Goal: Find specific page/section: Find specific page/section

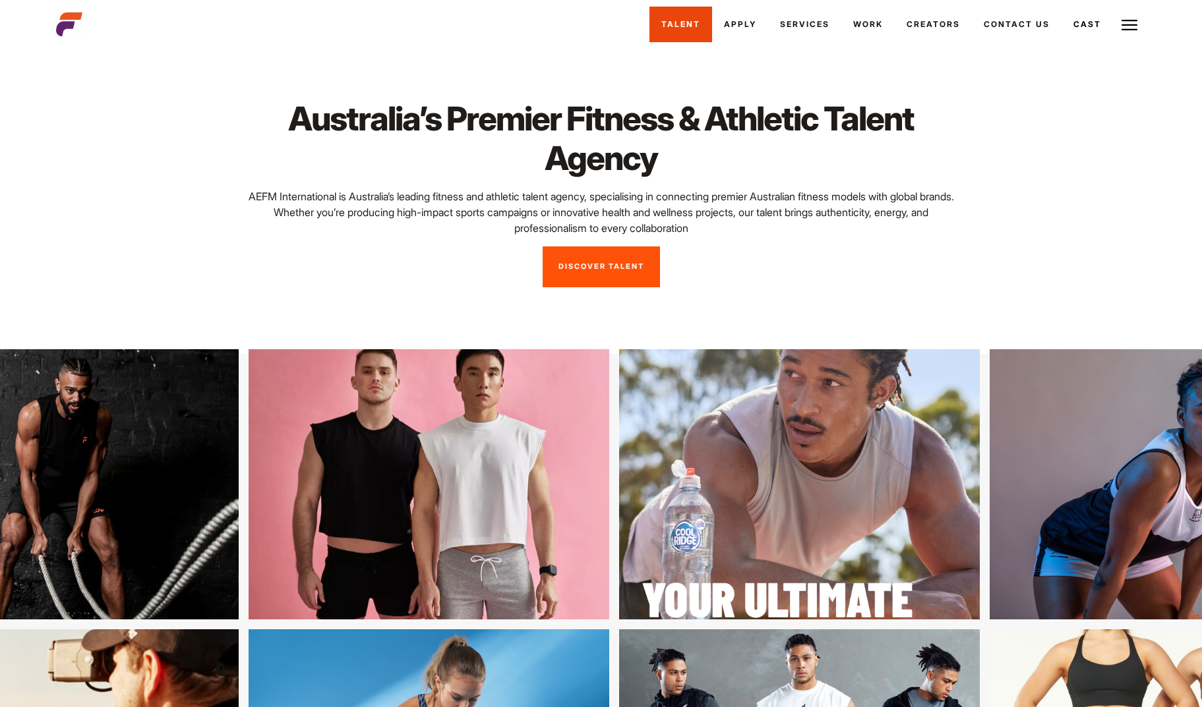
click at [691, 30] on link "Talent" at bounding box center [680, 25] width 63 height 36
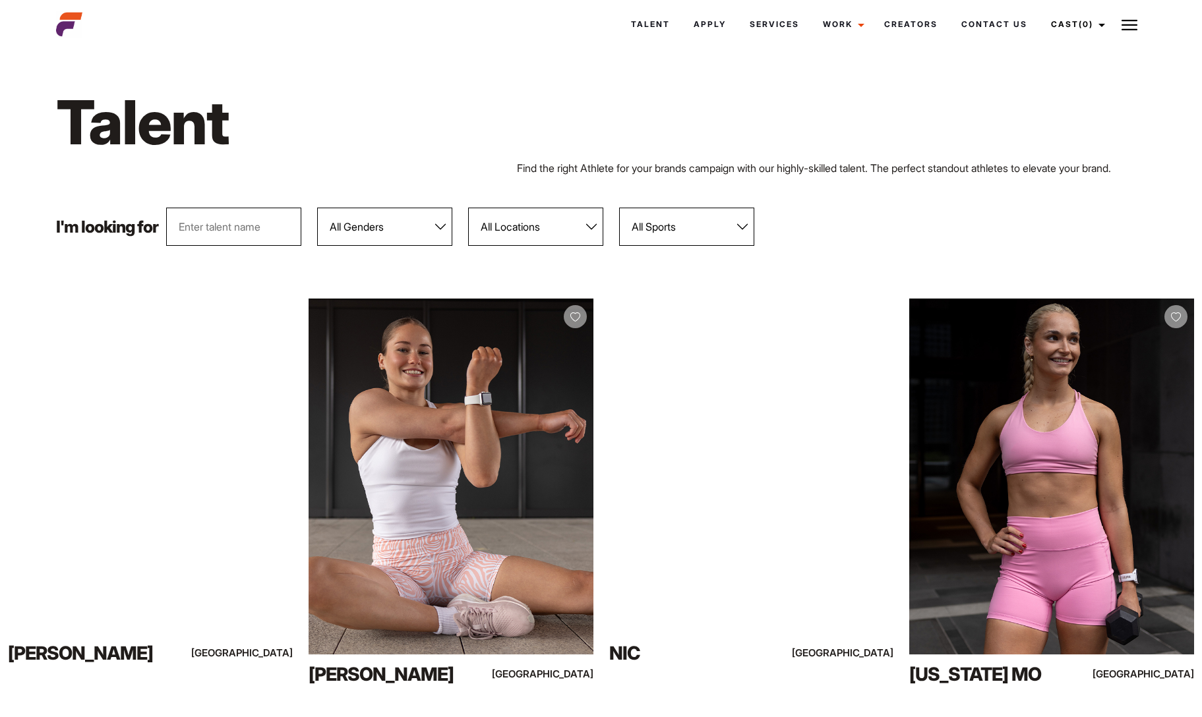
click at [388, 246] on select "All Genders [DEMOGRAPHIC_DATA] [DEMOGRAPHIC_DATA]" at bounding box center [384, 227] width 135 height 38
select select "104"
click at [318, 223] on select "All Genders [DEMOGRAPHIC_DATA] [DEMOGRAPHIC_DATA]" at bounding box center [384, 227] width 135 height 38
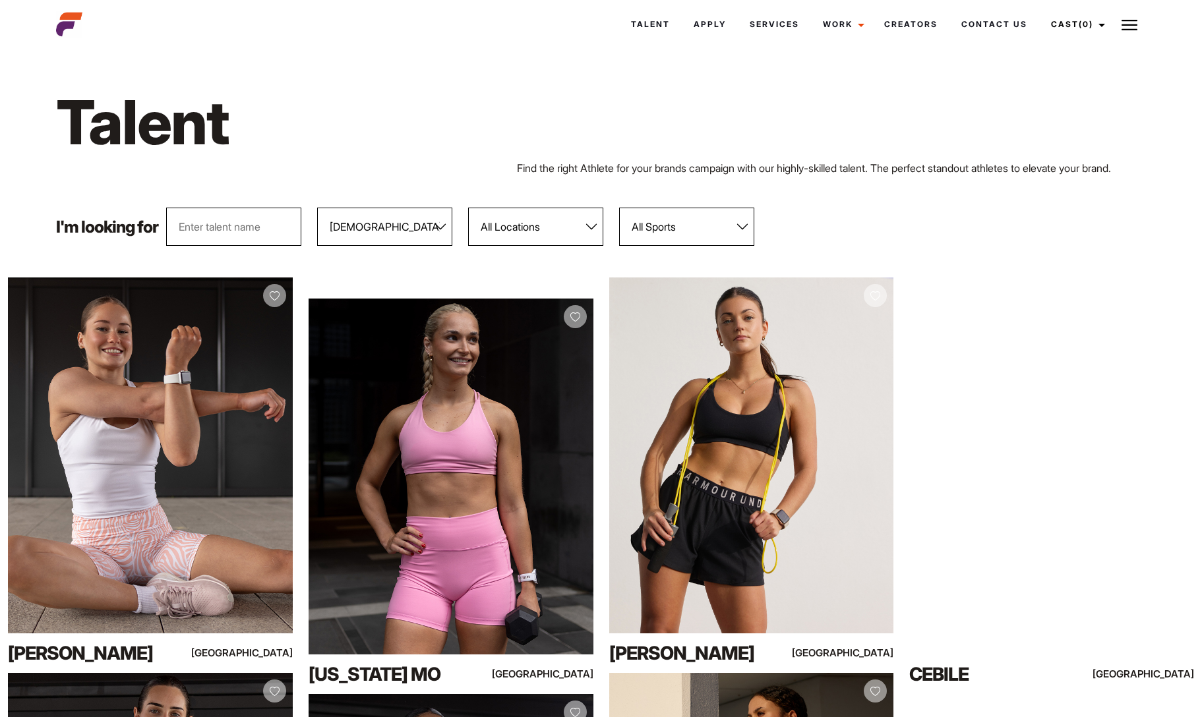
scroll to position [66, 0]
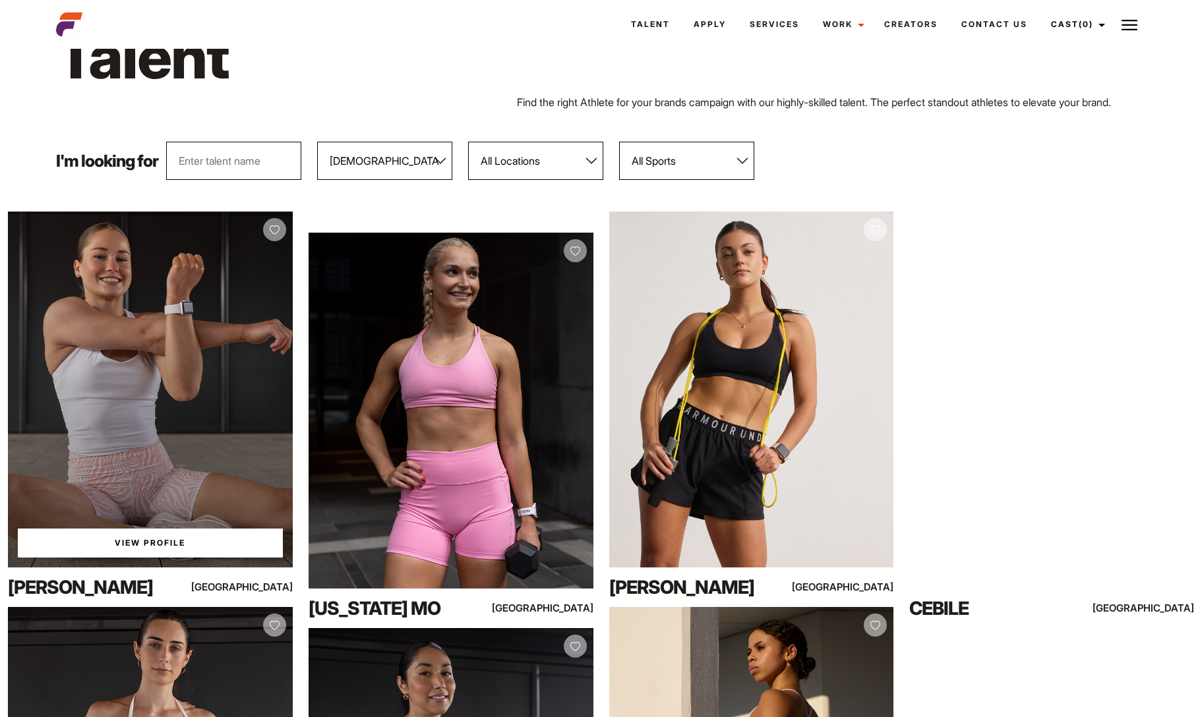
click at [144, 365] on div "View Profile" at bounding box center [150, 390] width 285 height 356
click at [146, 558] on link "View Profile" at bounding box center [150, 543] width 265 height 29
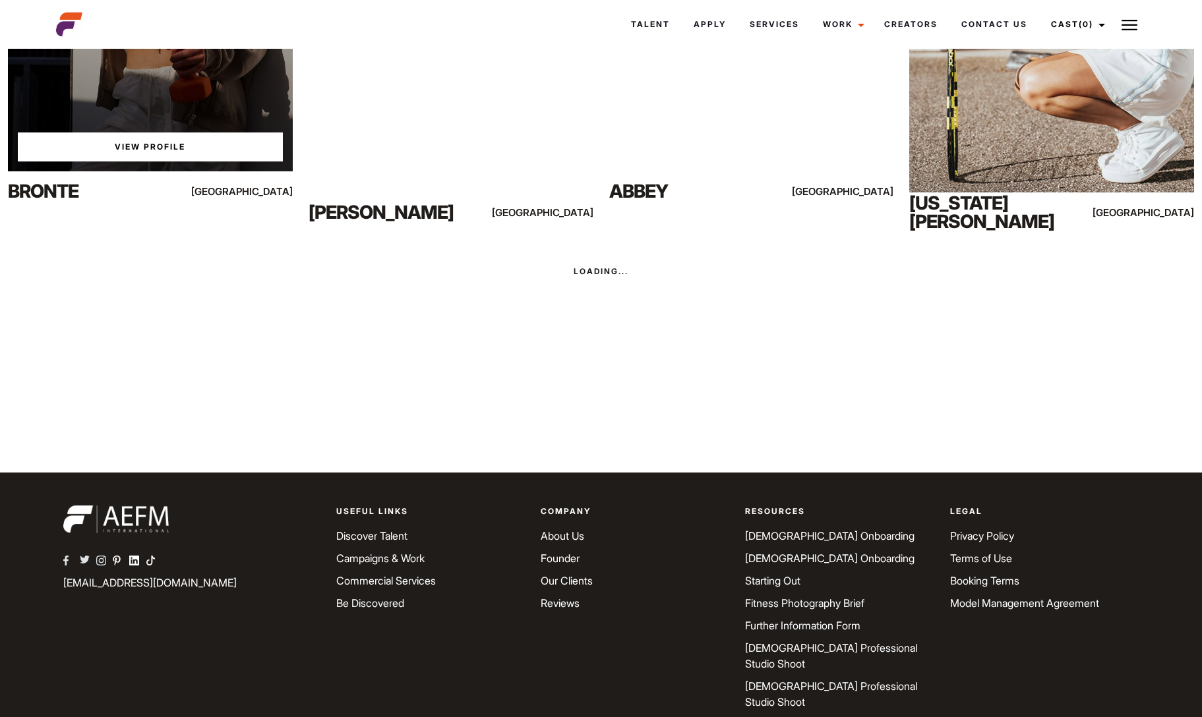
scroll to position [1295, 0]
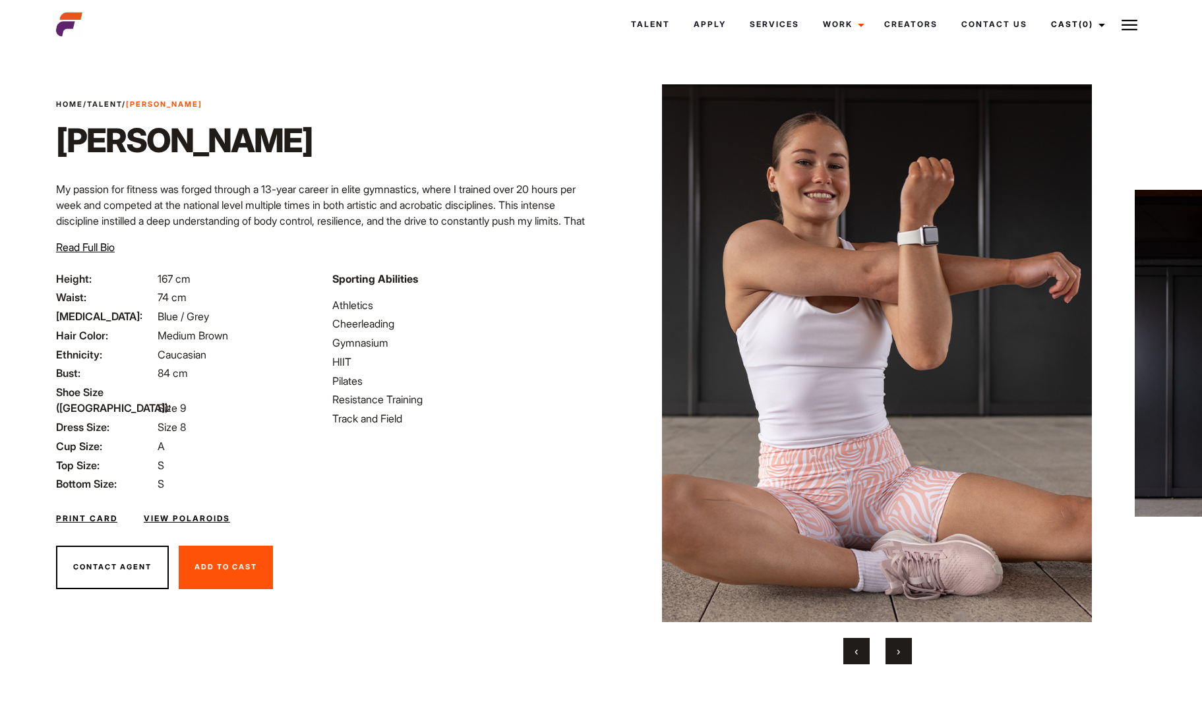
scroll to position [26, 0]
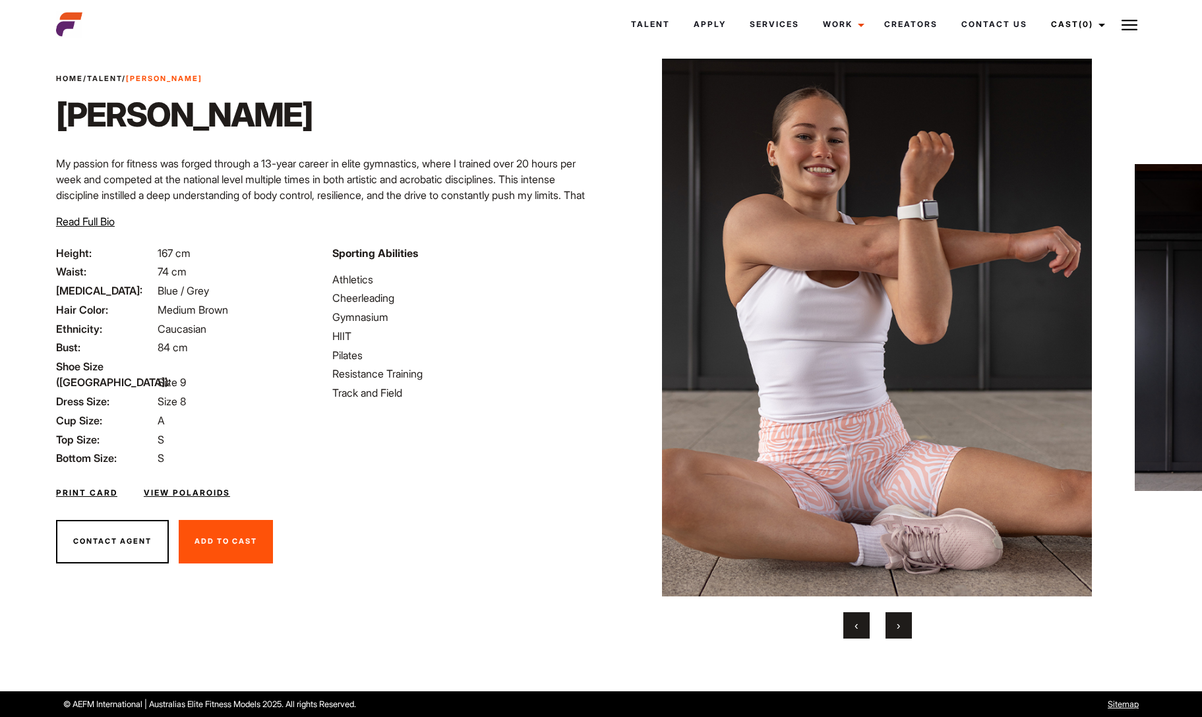
click at [973, 311] on img at bounding box center [876, 328] width 489 height 538
click at [886, 624] on button "›" at bounding box center [898, 625] width 26 height 26
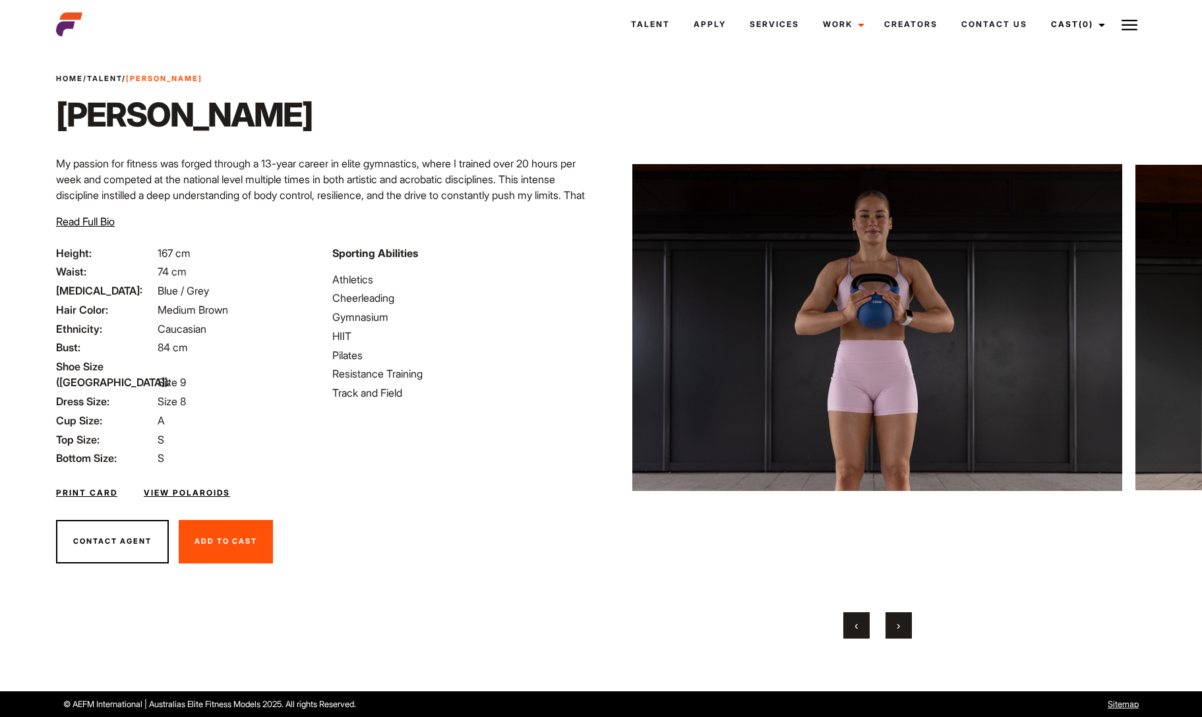
click at [862, 411] on img at bounding box center [876, 328] width 489 height 538
click at [888, 628] on button "›" at bounding box center [898, 625] width 26 height 26
